Goal: Complete application form: Complete application form

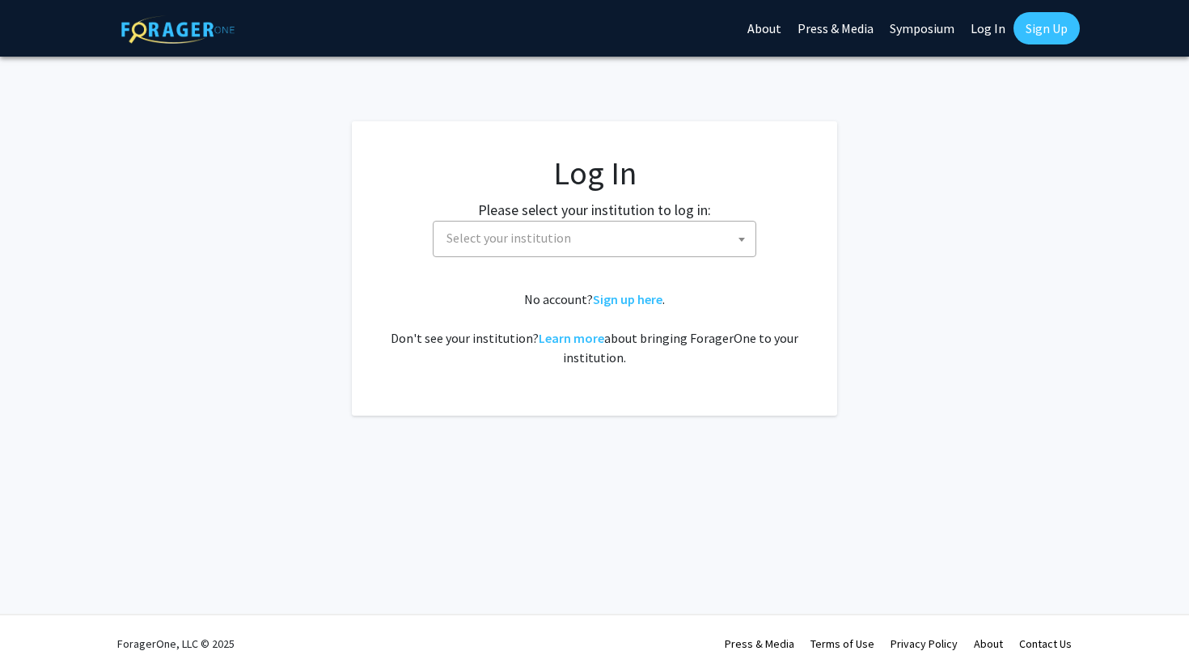
select select
click at [639, 242] on span "Select your institution" at bounding box center [597, 238] width 315 height 33
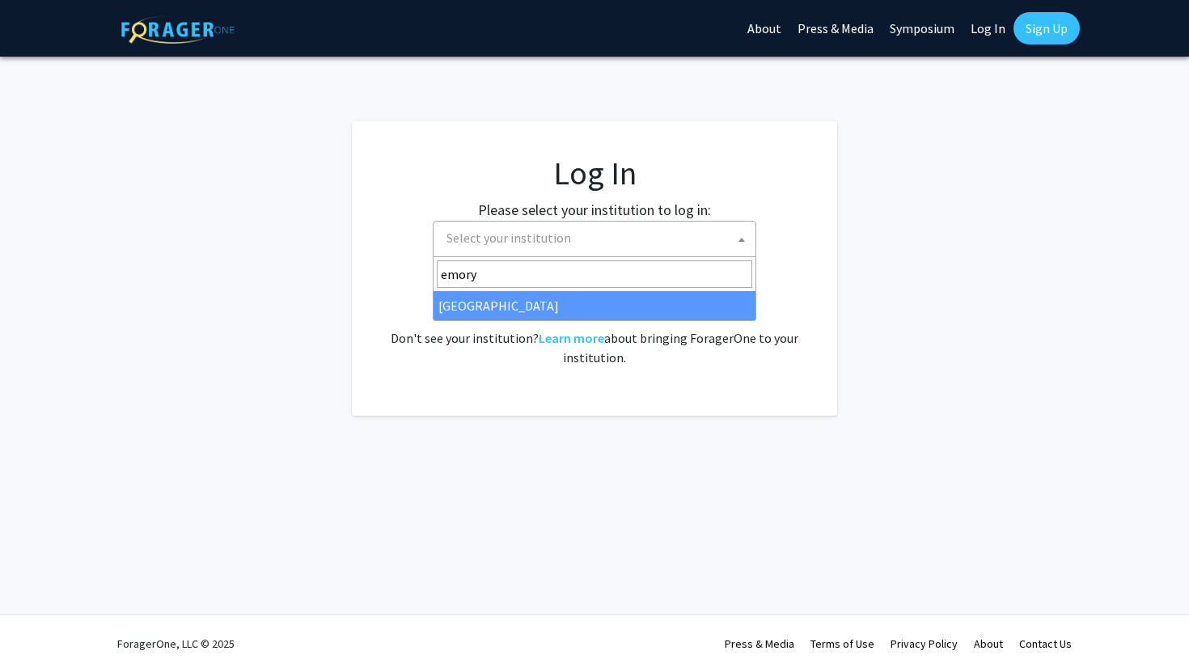
type input "emory"
select select "12"
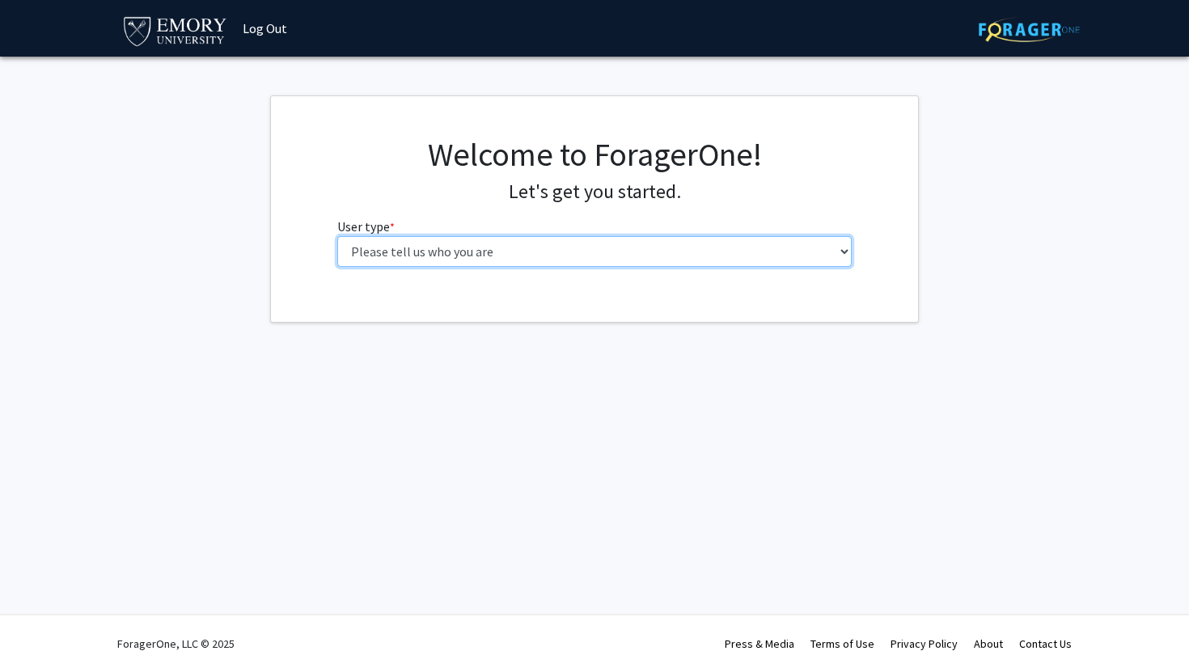
click at [417, 250] on select "Please tell us who you are Undergraduate Student Master's Student Doctoral Cand…" at bounding box center [594, 251] width 515 height 31
select select "1: undergrad"
click at [337, 236] on select "Please tell us who you are Undergraduate Student Master's Student Doctoral Cand…" at bounding box center [594, 251] width 515 height 31
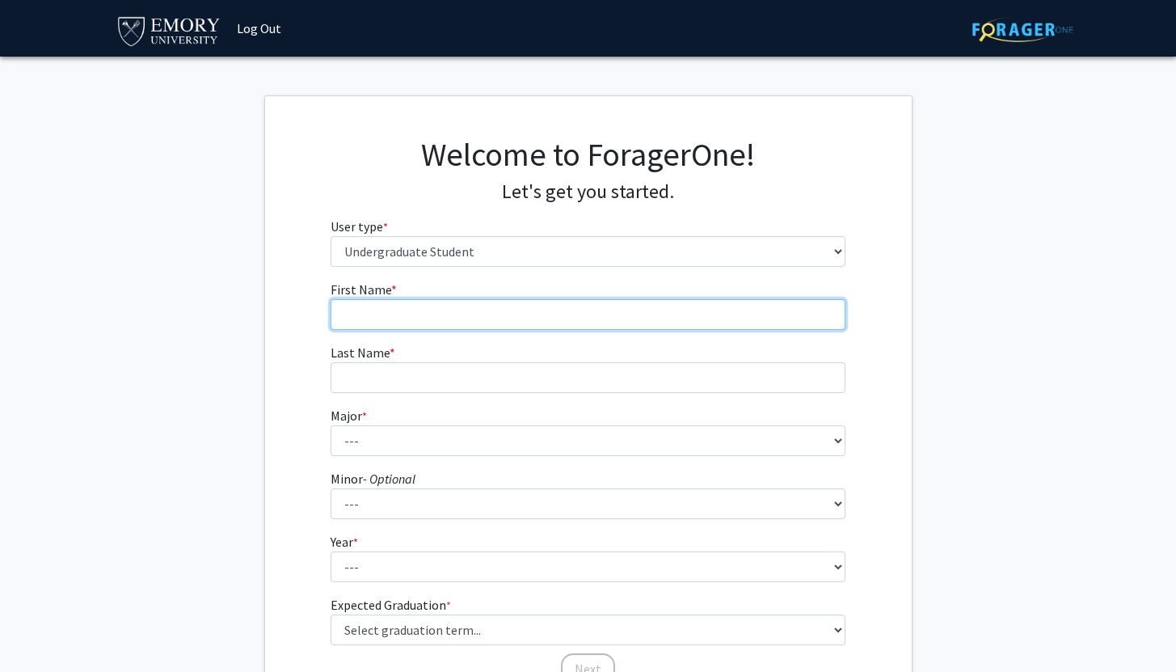
click at [463, 319] on input "First Name * required" at bounding box center [588, 314] width 515 height 31
type input "Michala"
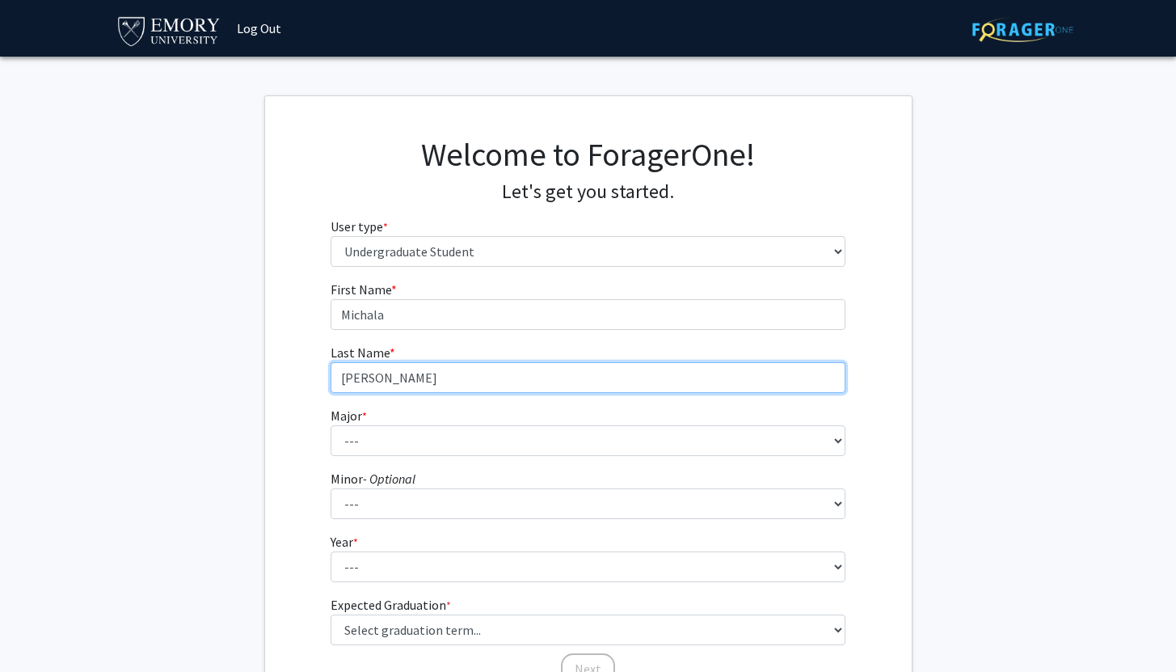
type input "[PERSON_NAME]"
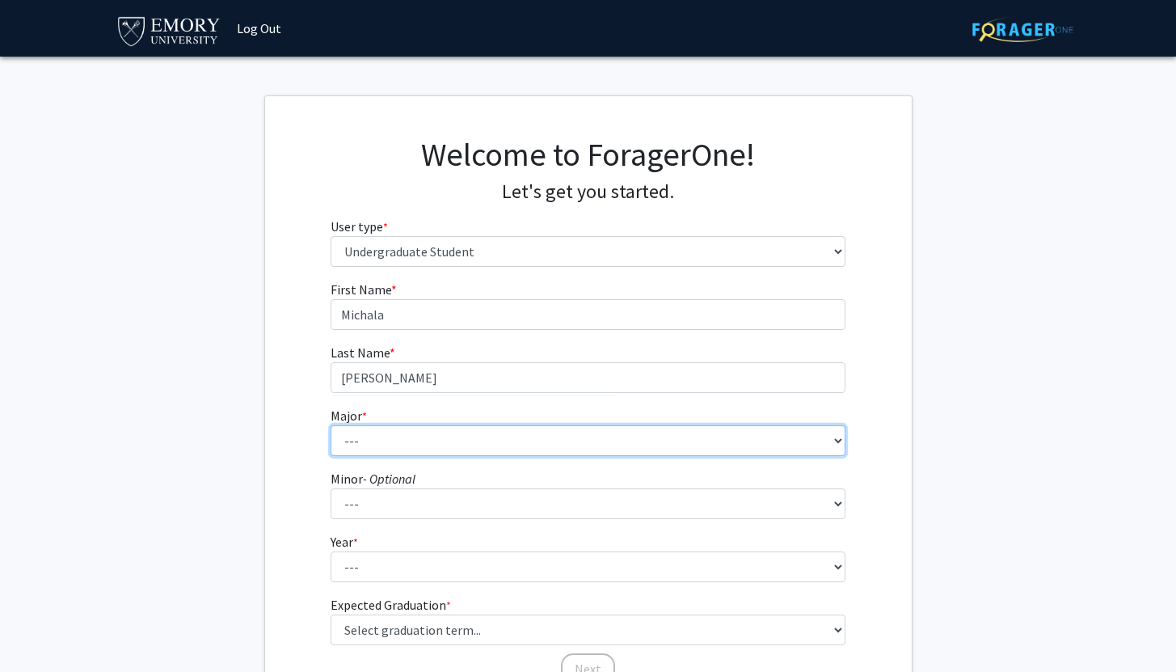
click at [463, 434] on select "--- Accounting African American Studies African Studies American Studies Analyt…" at bounding box center [588, 440] width 515 height 31
select select "16: 977"
click at [331, 425] on select "--- Accounting African American Studies African Studies American Studies Analyt…" at bounding box center [588, 440] width 515 height 31
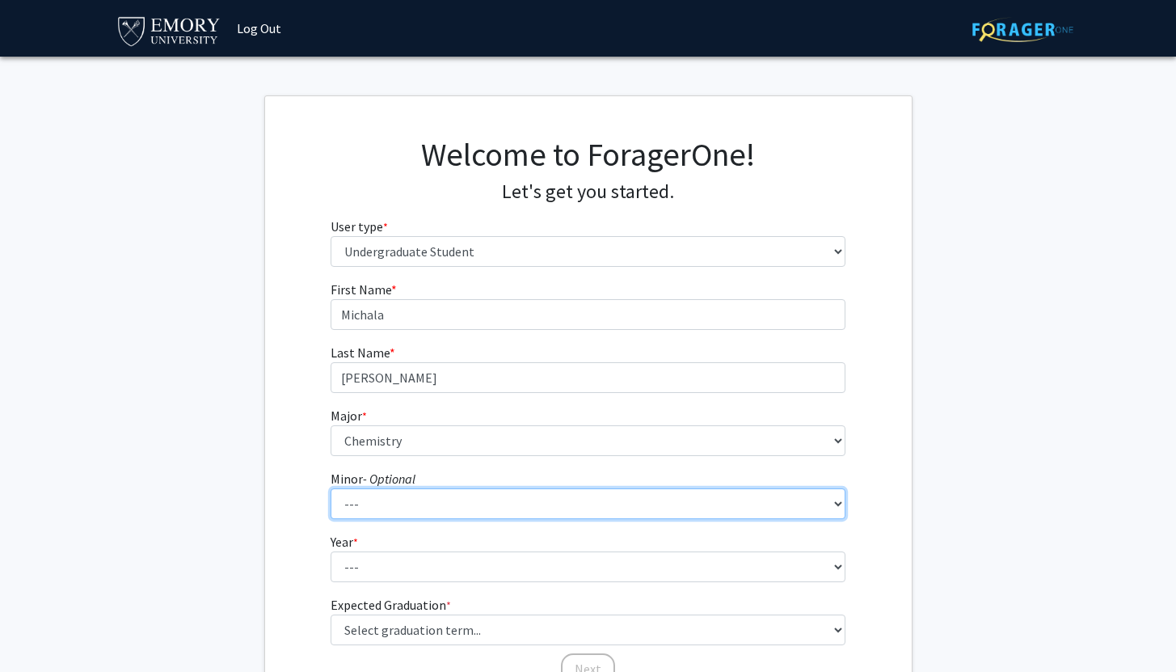
click at [488, 510] on select "--- African American Studies African Studies American Studies Ancient Mediterra…" at bounding box center [588, 503] width 515 height 31
select select "1: 728"
click at [331, 488] on select "--- African American Studies African Studies American Studies Ancient Mediterra…" at bounding box center [588, 503] width 515 height 31
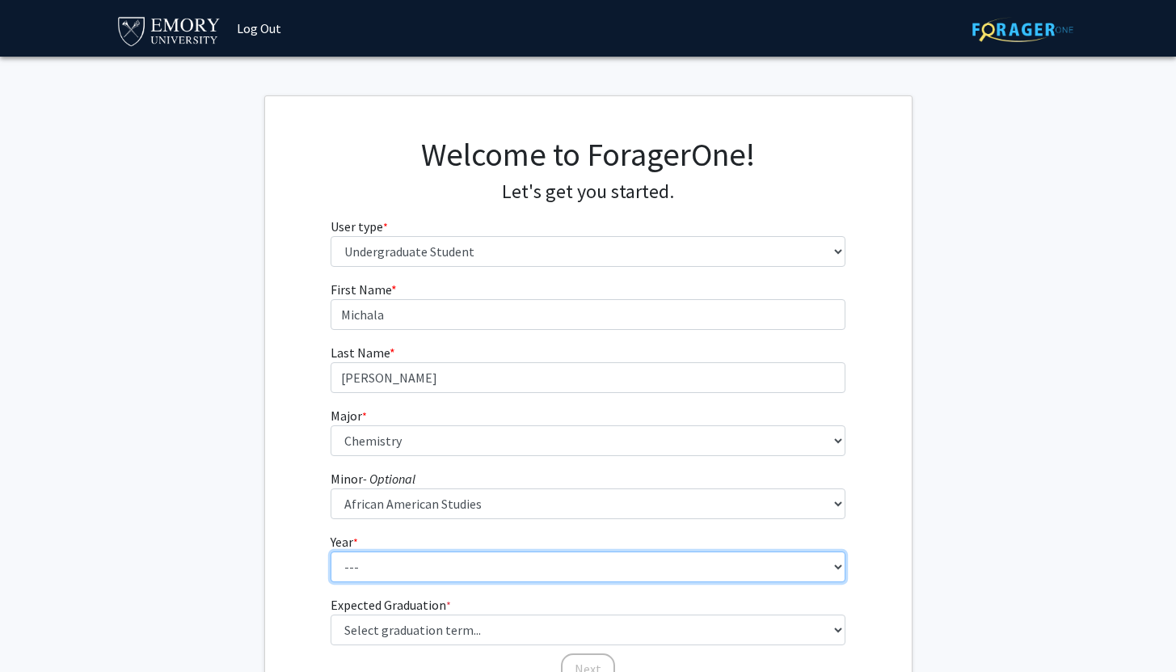
click at [529, 563] on select "--- First-year Sophomore Junior Senior Postbaccalaureate Certificate" at bounding box center [588, 566] width 515 height 31
select select "1: first-year"
click at [331, 551] on select "--- First-year Sophomore Junior Senior Postbaccalaureate Certificate" at bounding box center [588, 566] width 515 height 31
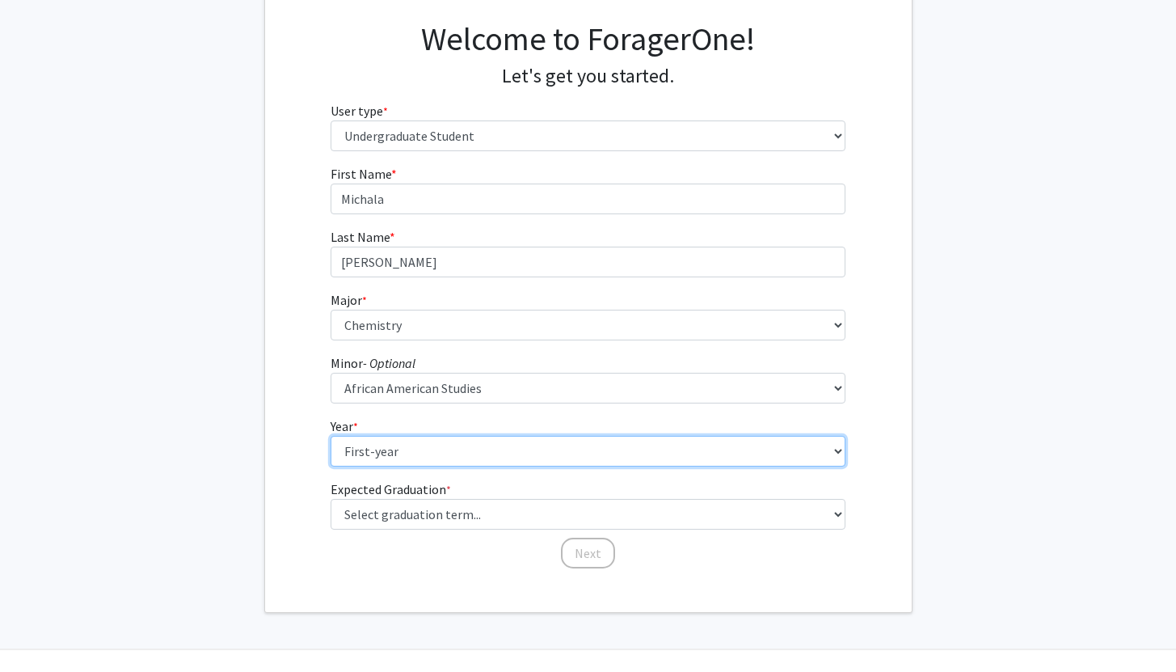
scroll to position [146, 0]
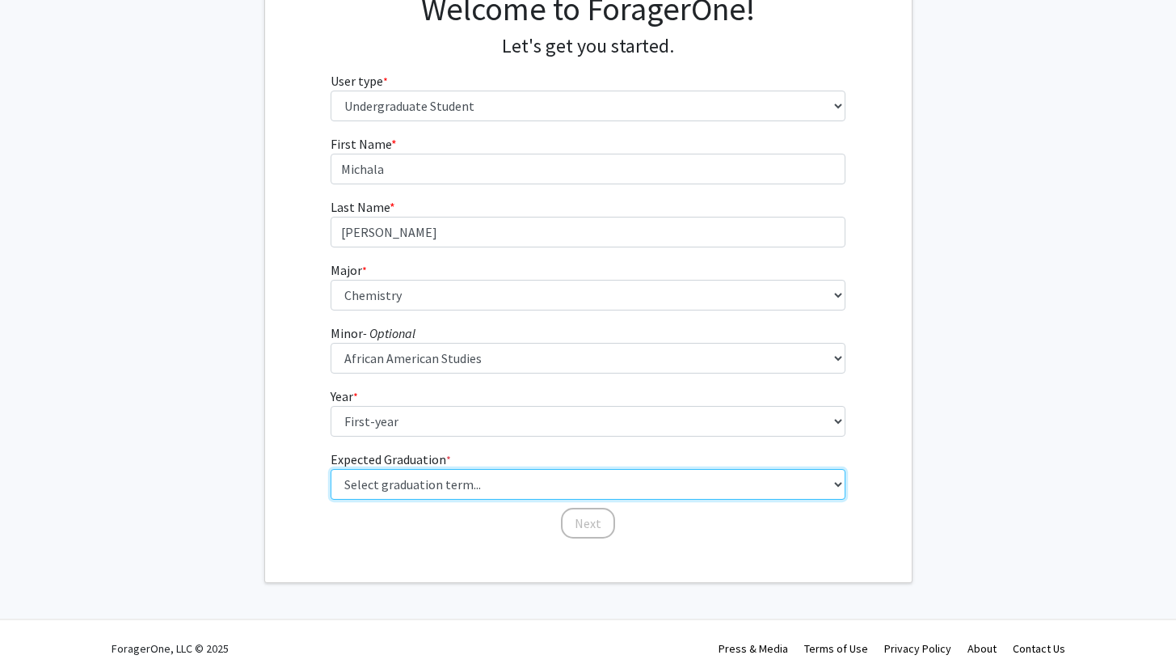
click at [558, 488] on select "Select graduation term... Spring 2025 Summer 2025 Fall 2025 Winter 2025 Spring …" at bounding box center [588, 484] width 515 height 31
select select "17: spring_2029"
click at [331, 469] on select "Select graduation term... Spring 2025 Summer 2025 Fall 2025 Winter 2025 Spring …" at bounding box center [588, 484] width 515 height 31
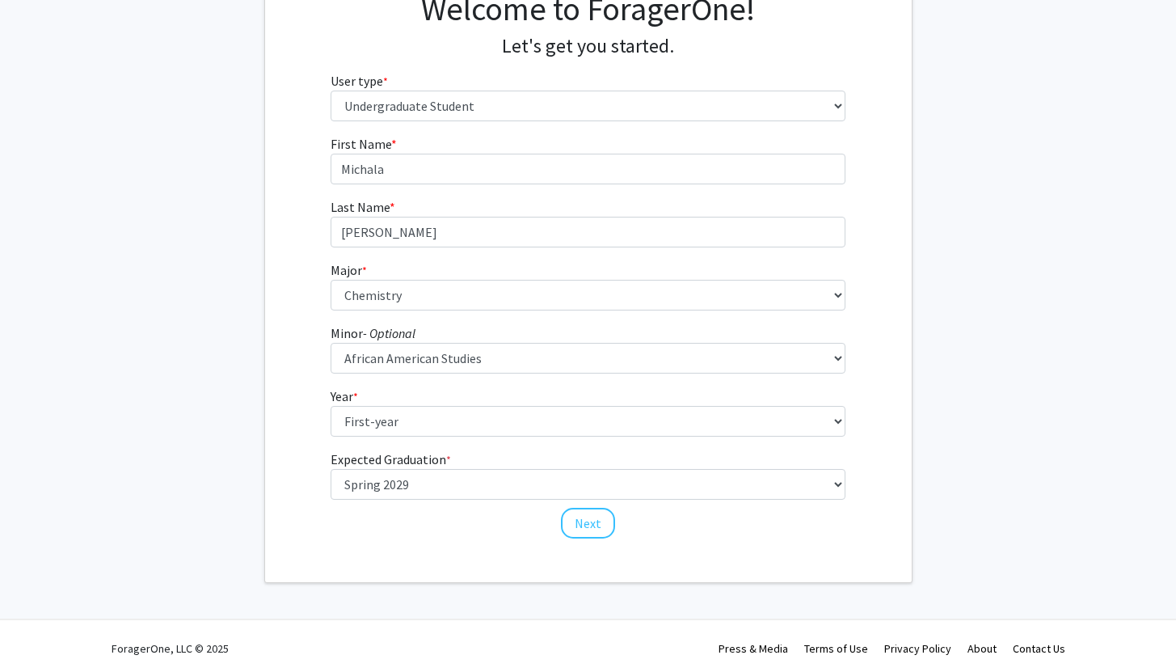
click at [505, 562] on div "Welcome to ForagerOne! Let's get you started. User type * required Please tell …" at bounding box center [588, 266] width 647 height 631
click at [575, 527] on button "Next" at bounding box center [588, 523] width 54 height 31
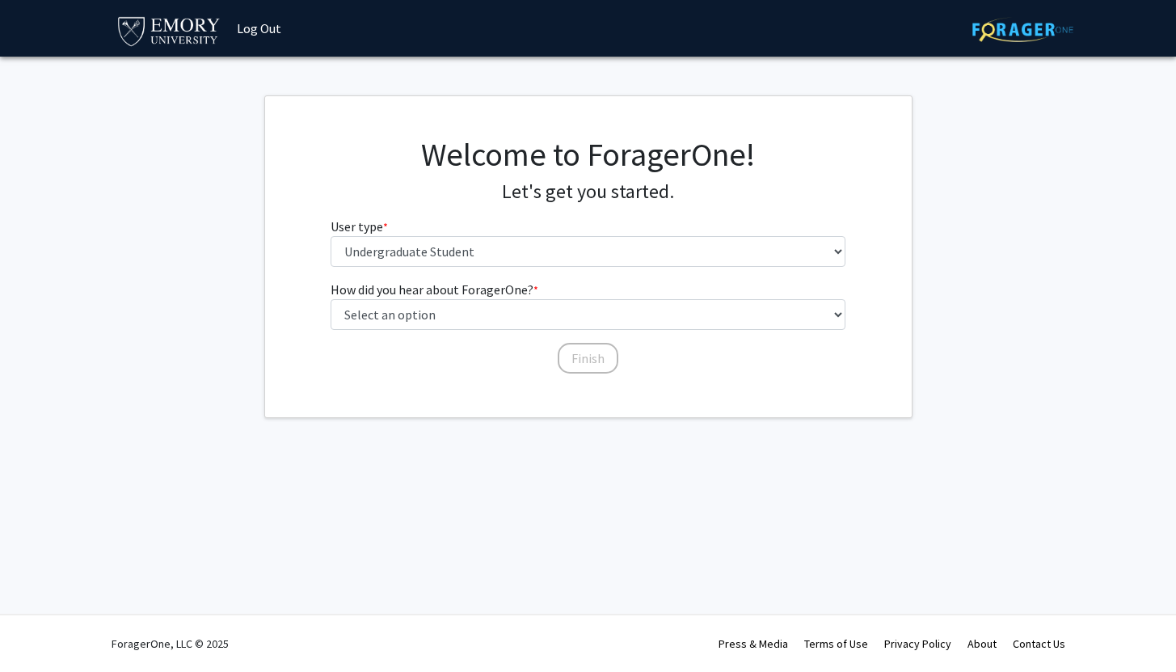
scroll to position [0, 0]
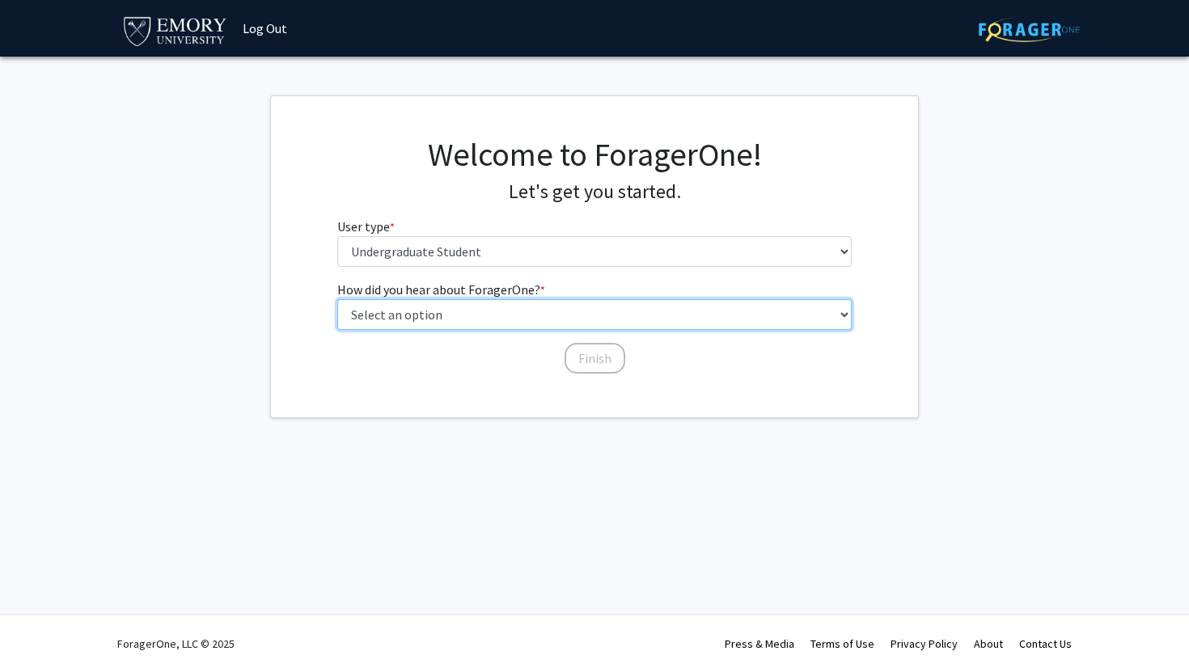
click at [502, 307] on select "Select an option Peer/student recommendation Faculty/staff recommendation Unive…" at bounding box center [594, 314] width 515 height 31
click at [516, 318] on select "Select an option Peer/student recommendation Faculty/staff recommendation Unive…" at bounding box center [594, 314] width 515 height 31
select select "2: faculty_recommendation"
click at [337, 299] on select "Select an option Peer/student recommendation Faculty/staff recommendation Unive…" at bounding box center [594, 314] width 515 height 31
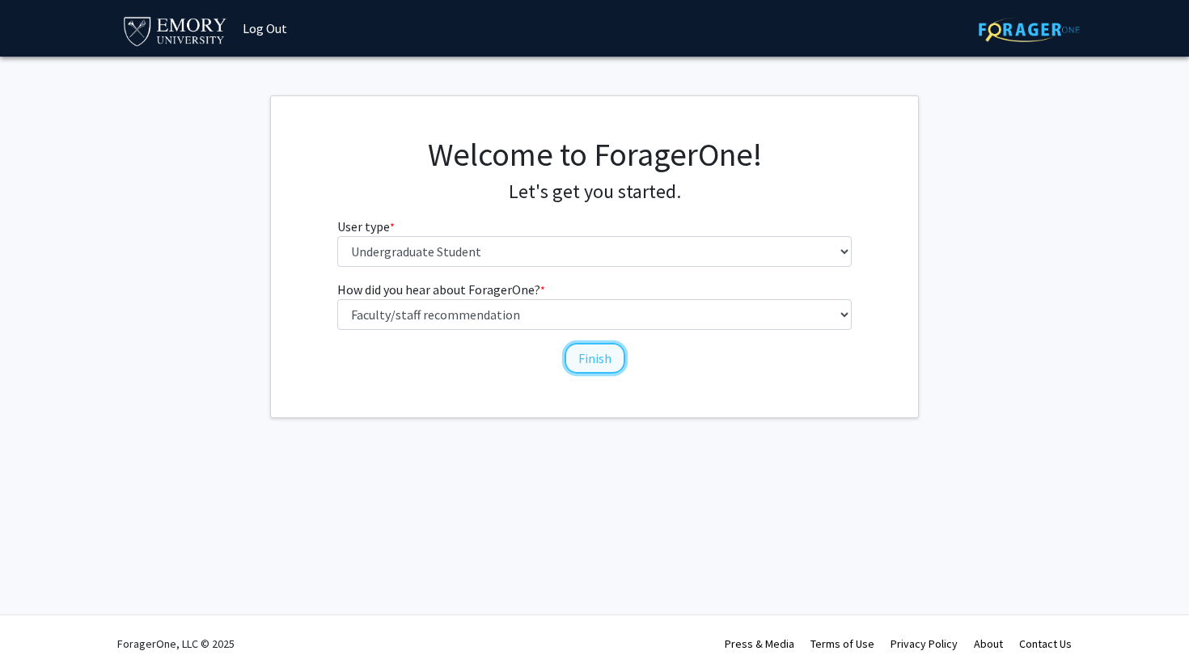
click at [583, 357] on button "Finish" at bounding box center [594, 358] width 61 height 31
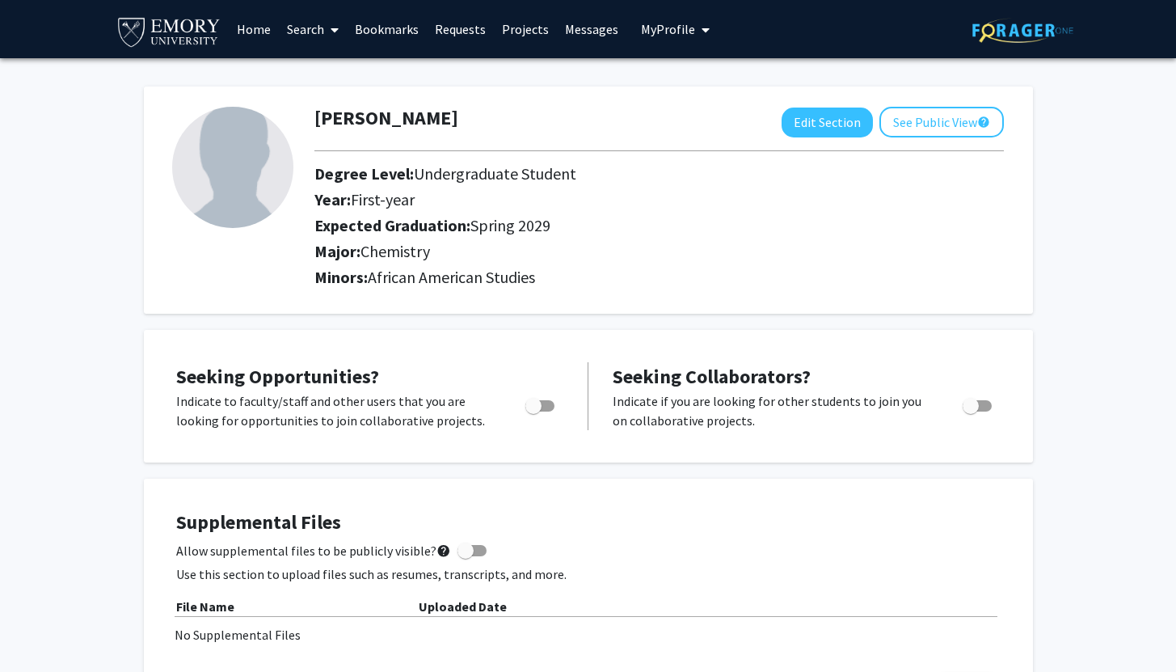
click at [555, 402] on div "Toggle" at bounding box center [541, 403] width 44 height 24
click at [546, 403] on span "Toggle" at bounding box center [540, 405] width 29 height 11
click at [534, 412] on input "Are you actively seeking opportunities?" at bounding box center [533, 412] width 1 height 1
checkbox input "true"
click at [332, 30] on icon at bounding box center [335, 29] width 8 height 13
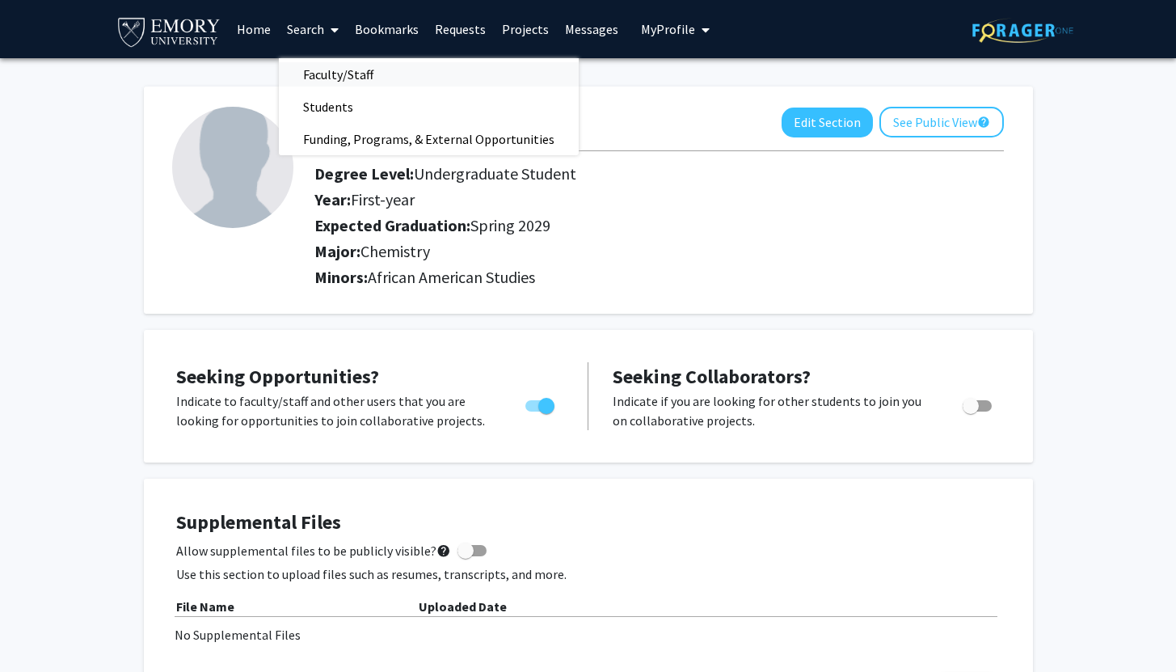
click at [359, 71] on span "Faculty/Staff" at bounding box center [338, 74] width 119 height 32
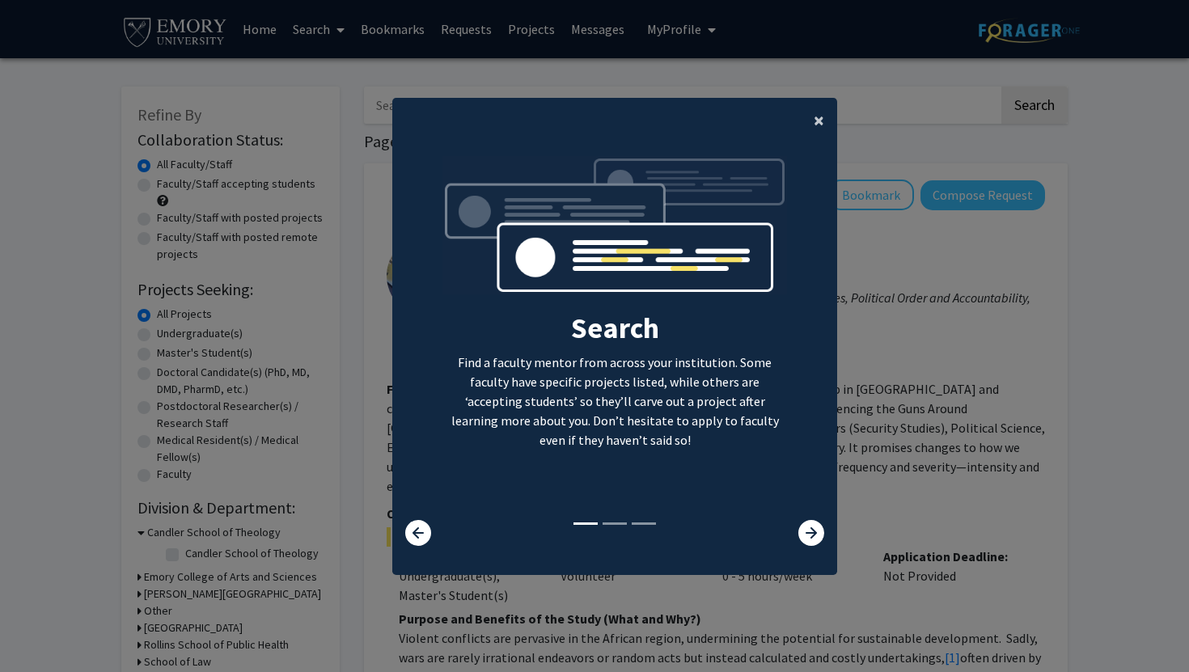
click at [813, 121] on span "×" at bounding box center [818, 120] width 11 height 25
